Goal: Check status

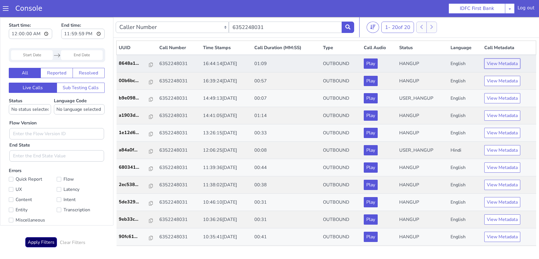
click at [497, 62] on button "View Metadata" at bounding box center [502, 63] width 36 height 10
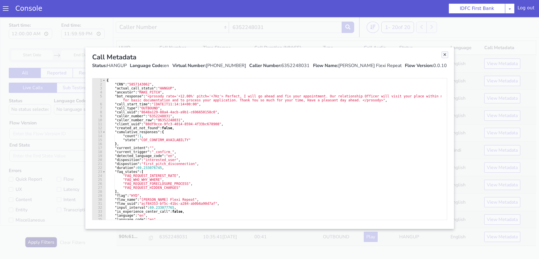
click at [445, 54] on link "Close" at bounding box center [445, 55] width 6 height 6
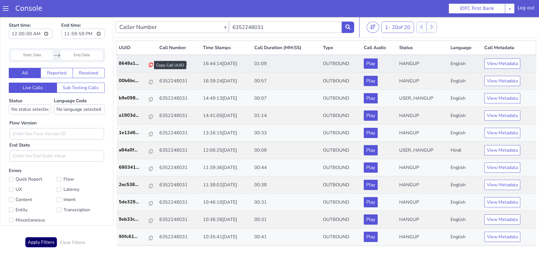
click at [149, 64] on icon at bounding box center [151, 64] width 4 height 5
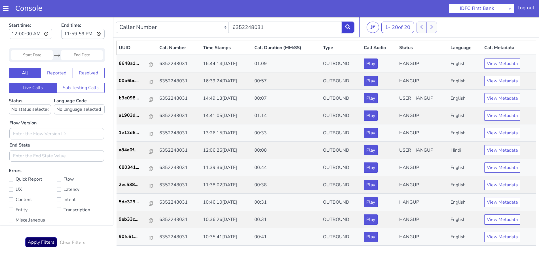
click at [352, 29] on button at bounding box center [348, 27] width 12 height 11
click at [491, 81] on button "View Metadata" at bounding box center [502, 81] width 36 height 10
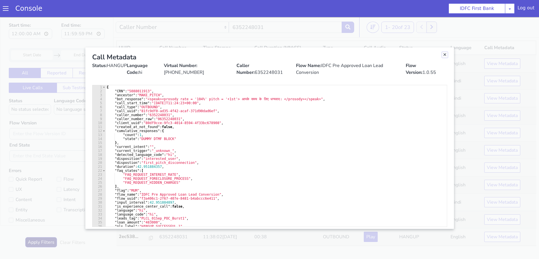
click at [443, 54] on link "Close" at bounding box center [445, 55] width 6 height 6
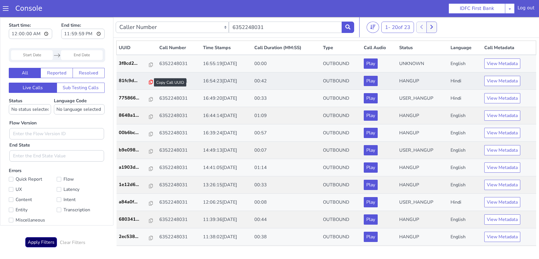
click at [149, 81] on icon at bounding box center [151, 82] width 4 height 5
